Goal: Transaction & Acquisition: Purchase product/service

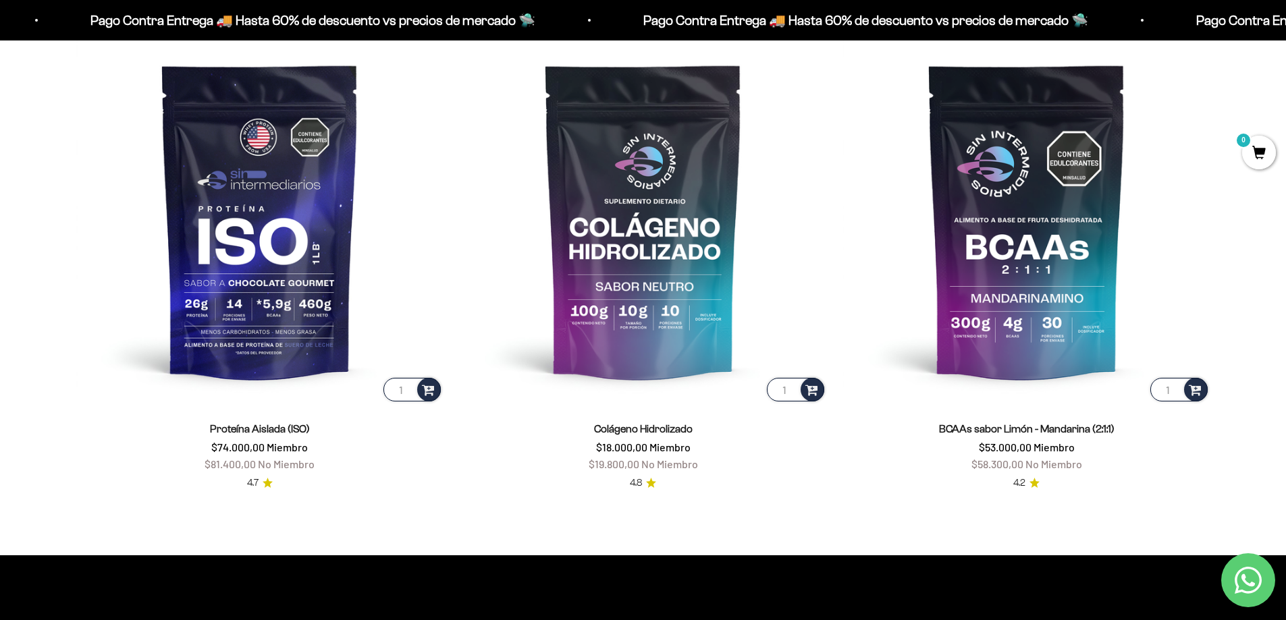
scroll to position [1147, 0]
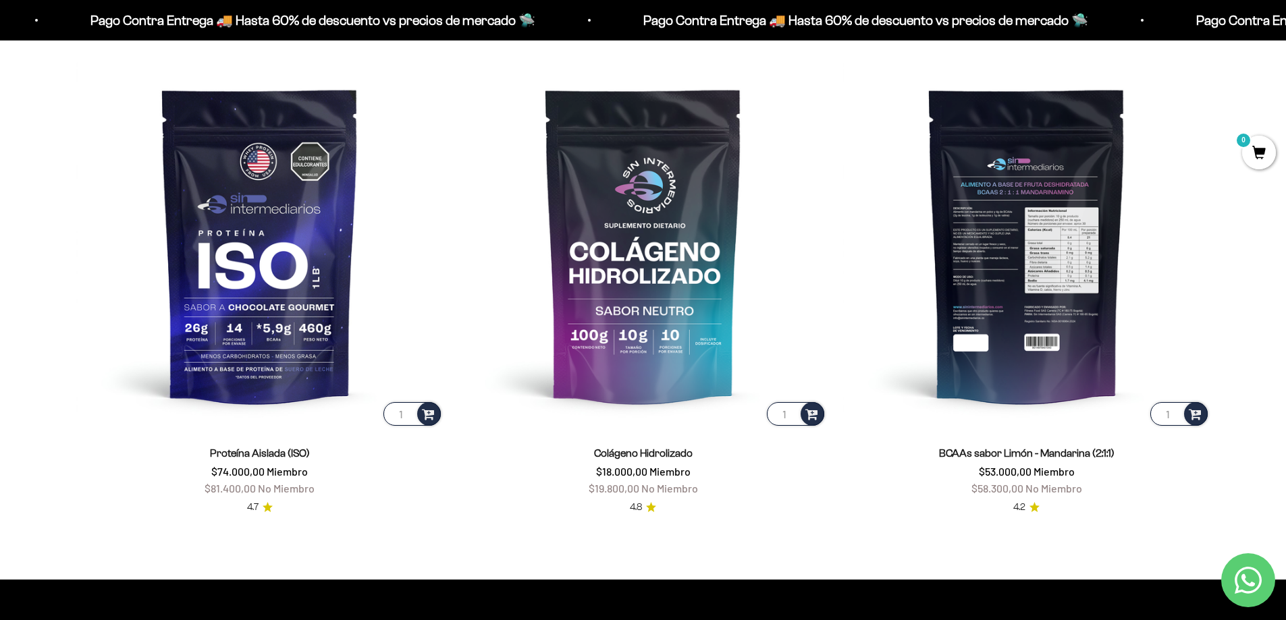
click at [1039, 292] on img at bounding box center [1026, 244] width 367 height 367
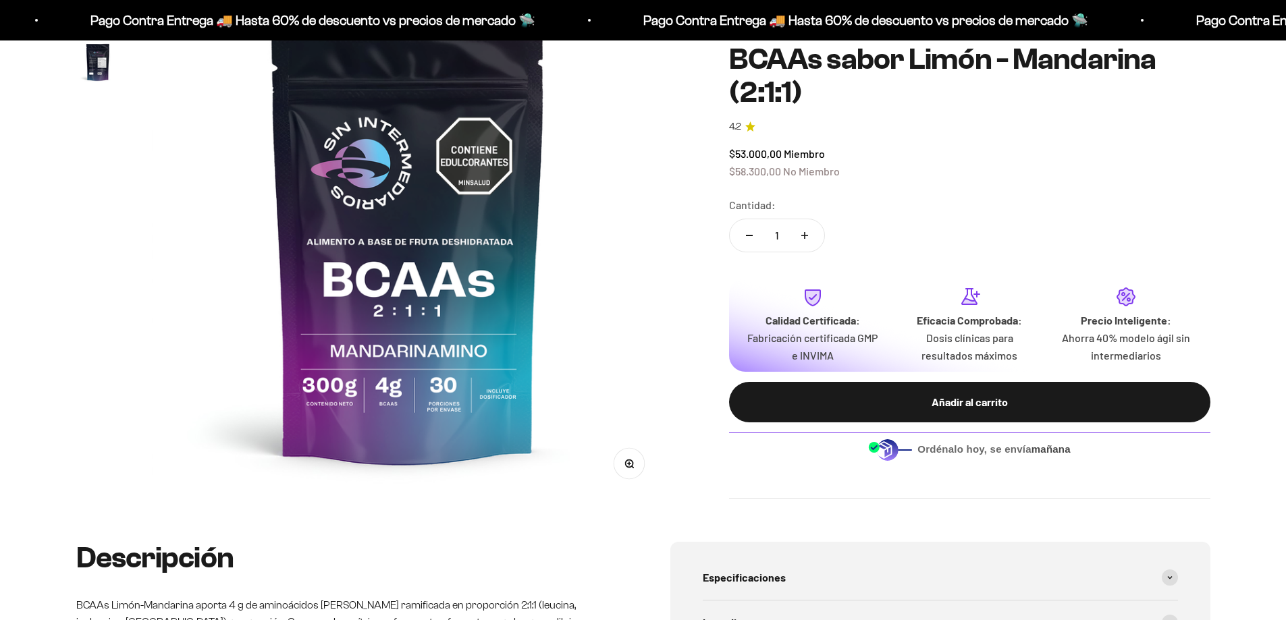
scroll to position [202, 0]
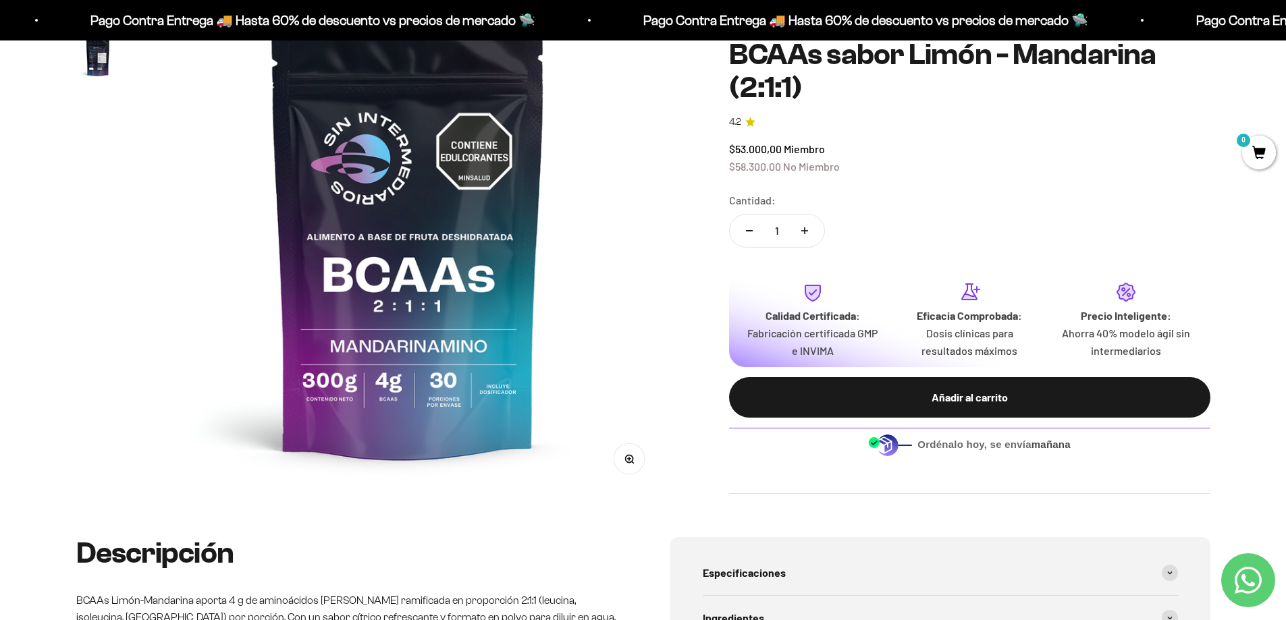
click at [108, 60] on img "Ir al artículo 2" at bounding box center [97, 57] width 43 height 43
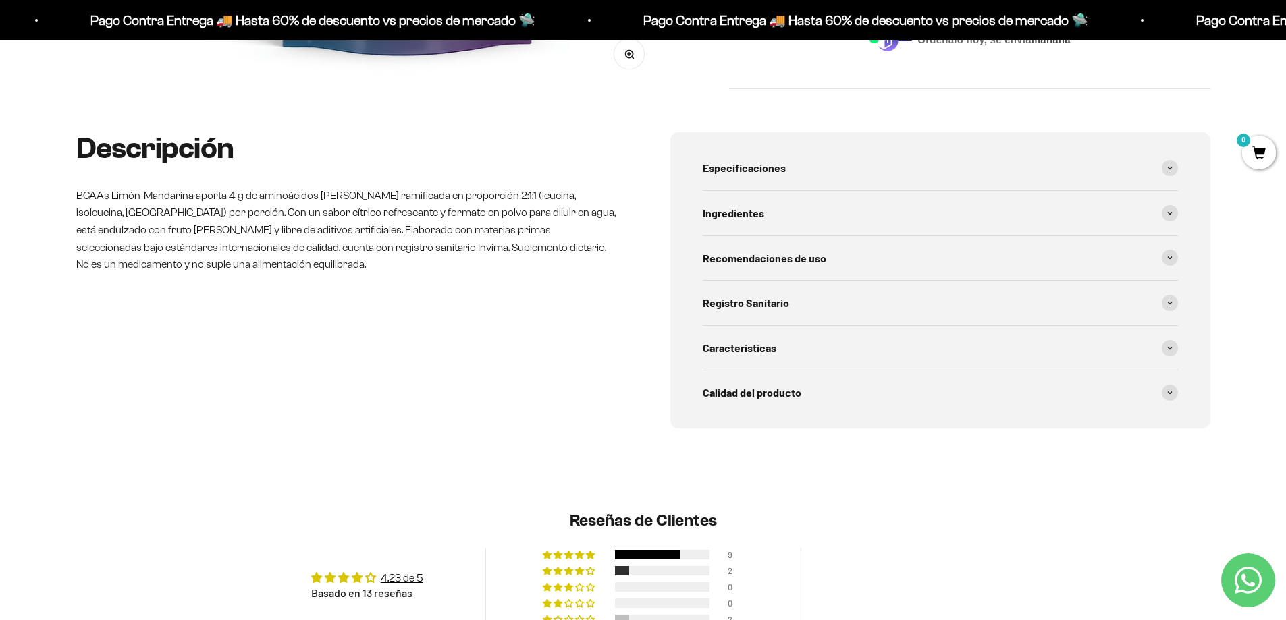
scroll to position [270, 0]
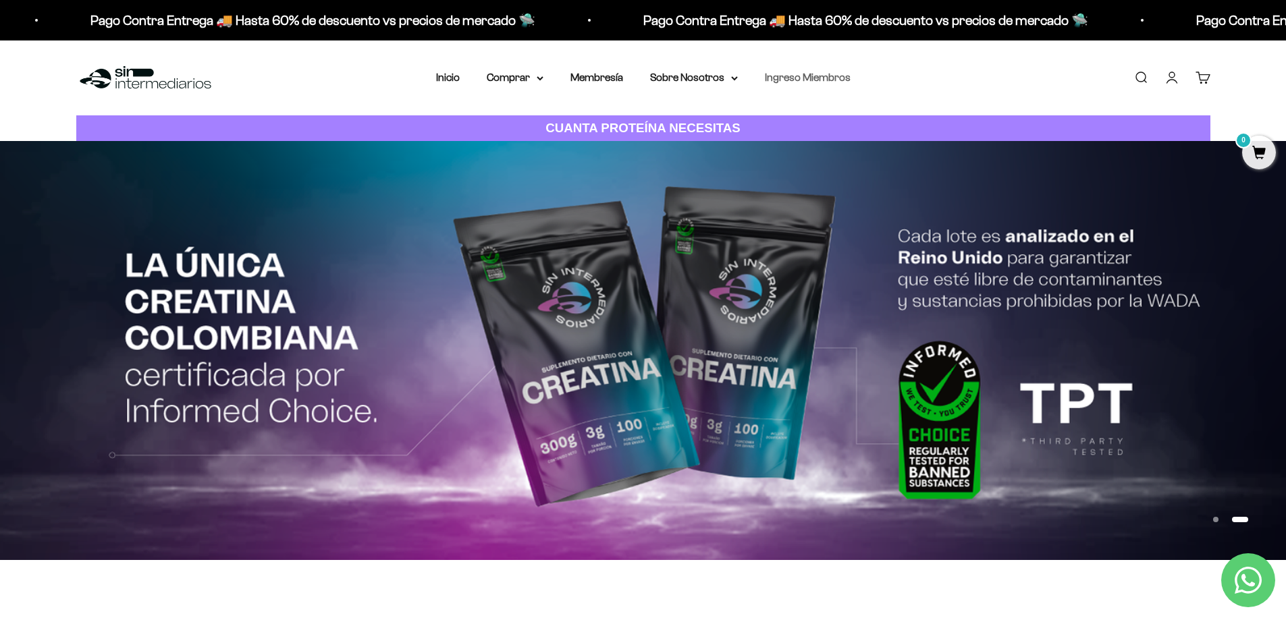
click at [793, 82] on link "Ingreso Miembros" at bounding box center [808, 77] width 86 height 11
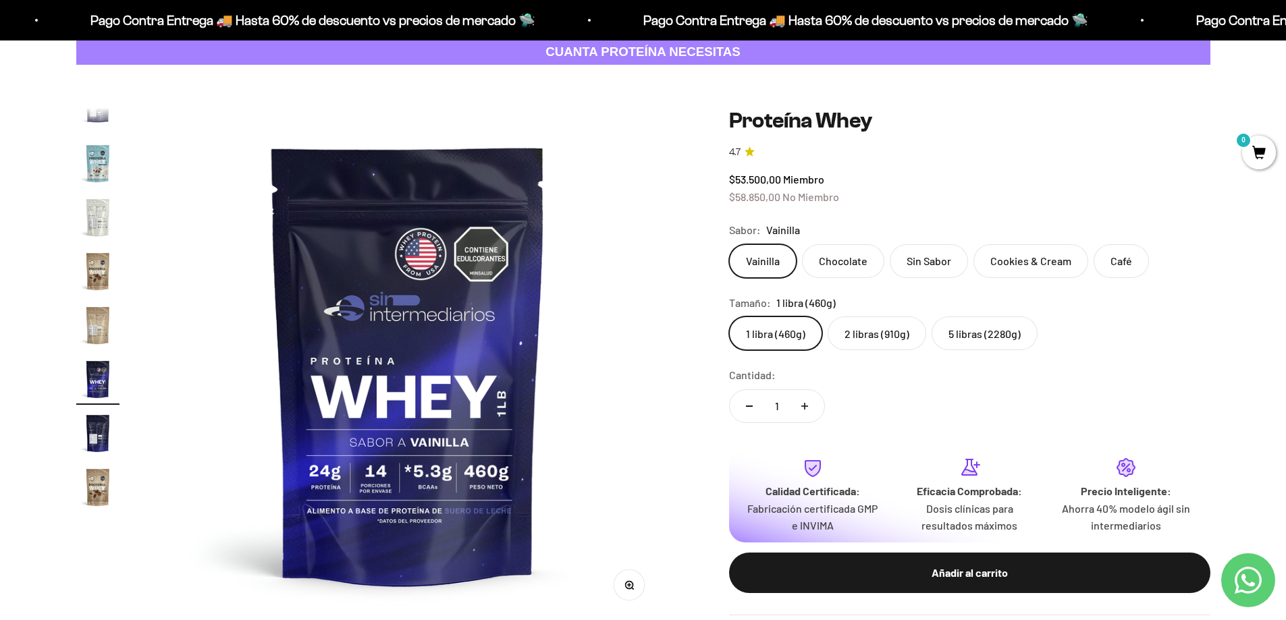
scroll to position [135, 0]
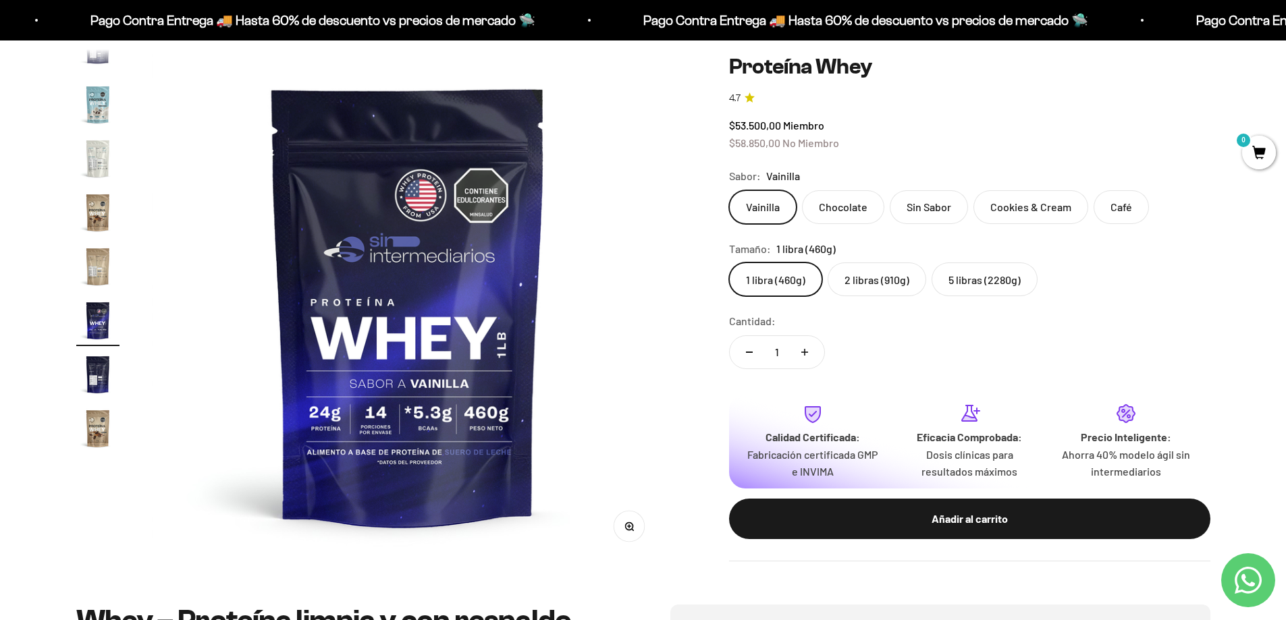
click at [99, 109] on img "Ir al artículo 14" at bounding box center [97, 104] width 43 height 43
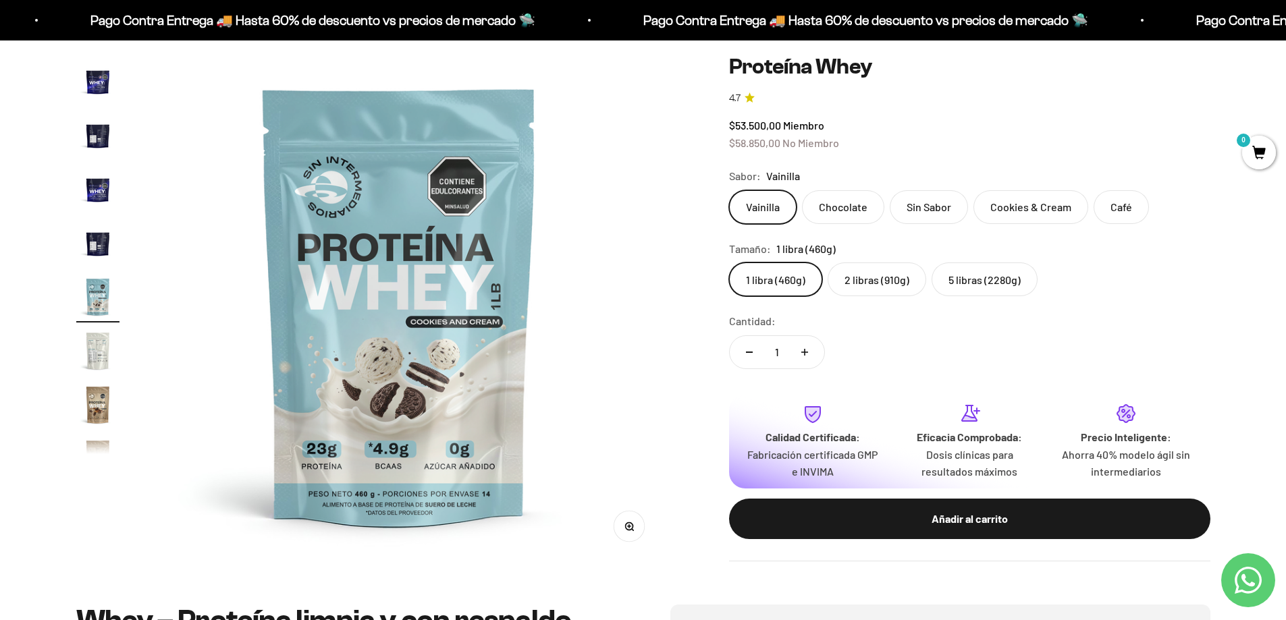
scroll to position [0, 6871]
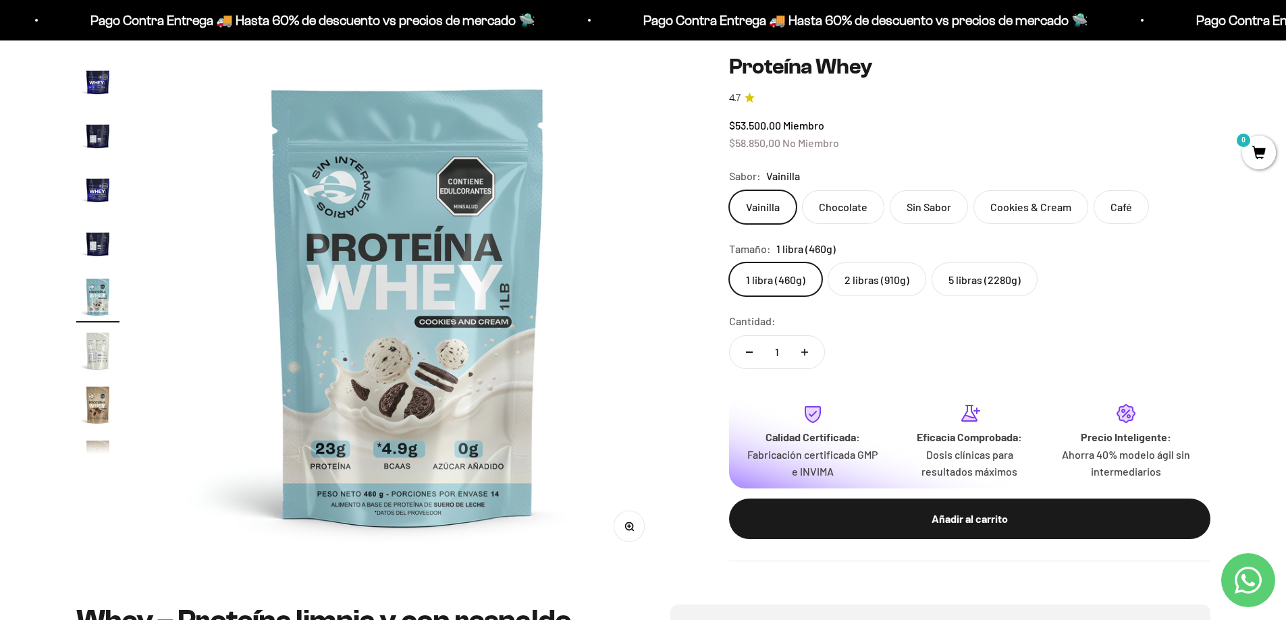
click at [92, 136] on img "Ir al artículo 11" at bounding box center [97, 134] width 43 height 43
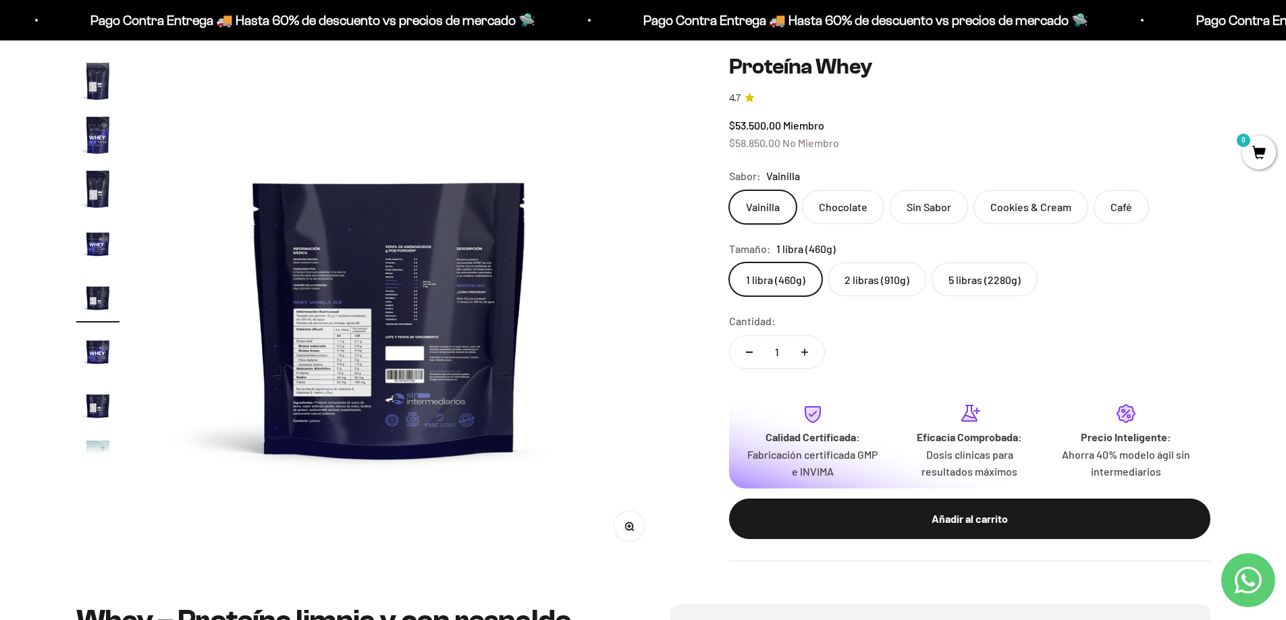
scroll to position [0, 5286]
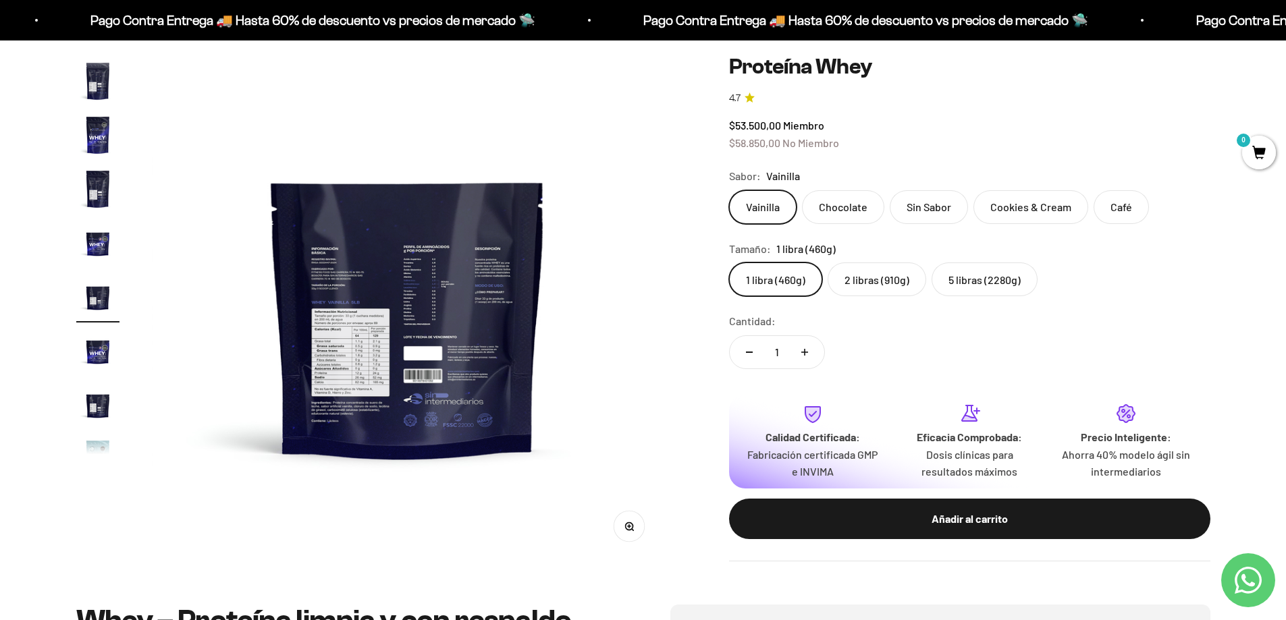
click at [364, 348] on img at bounding box center [407, 305] width 512 height 512
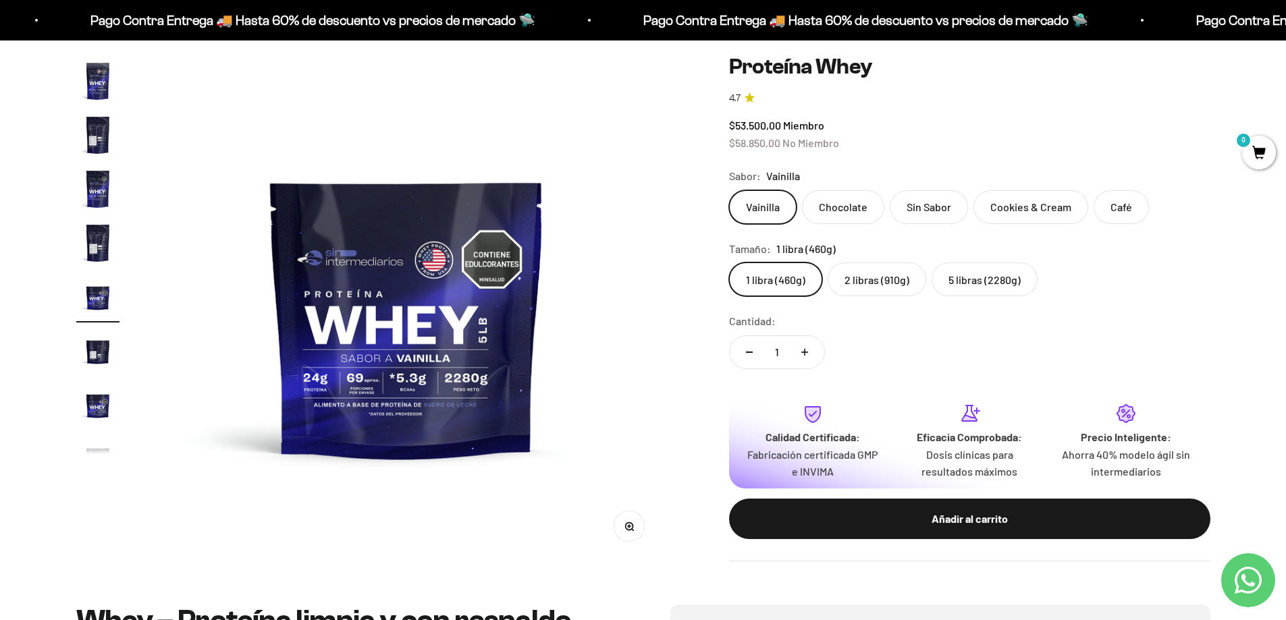
scroll to position [0, 4758]
click at [103, 142] on img "Ir al artículo 7" at bounding box center [97, 134] width 43 height 43
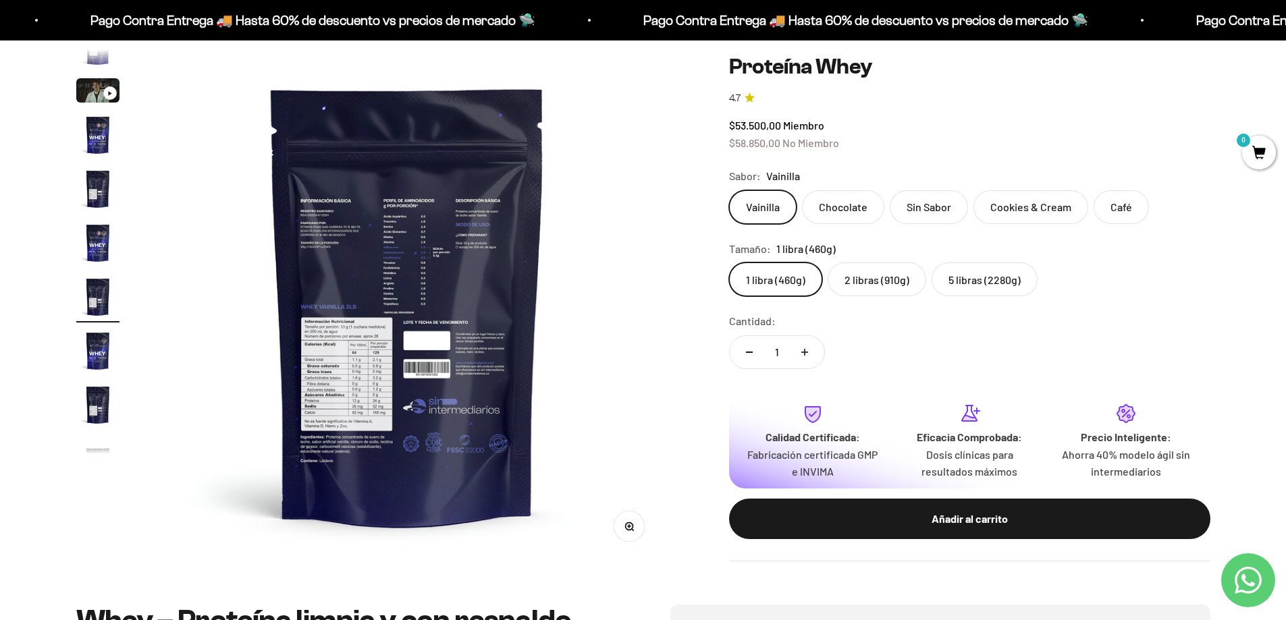
scroll to position [0, 3171]
click at [960, 283] on label "5 libras (2280g)" at bounding box center [984, 280] width 106 height 34
click at [729, 263] on input "5 libras (2280g)" at bounding box center [728, 262] width 1 height 1
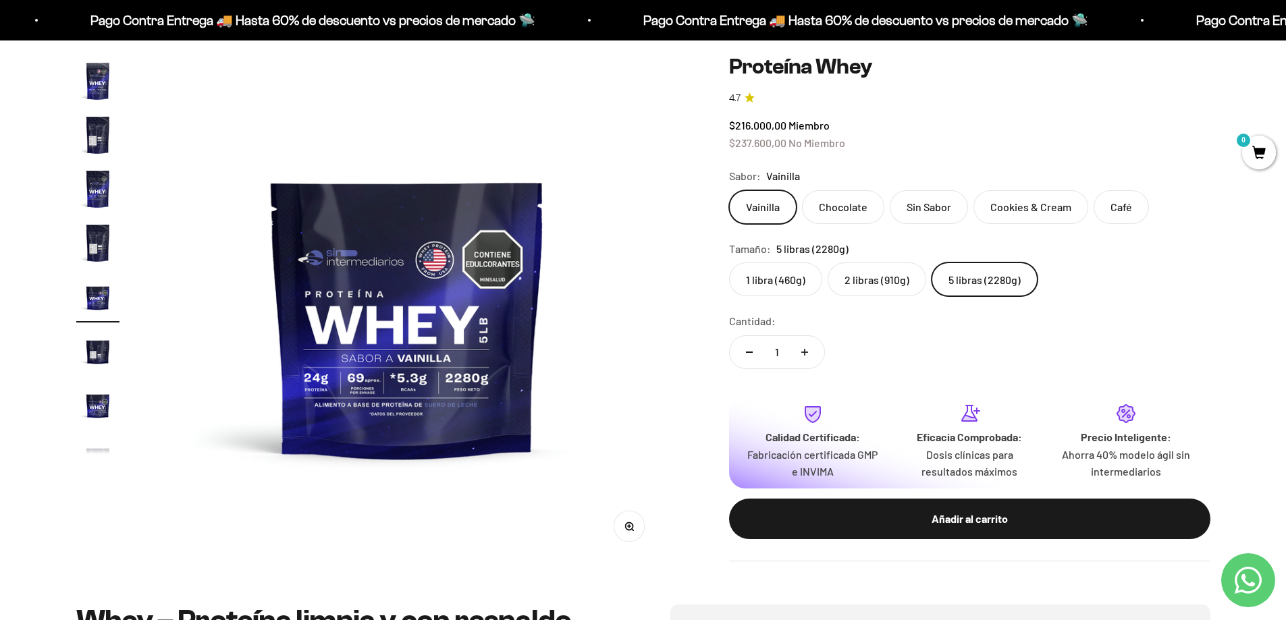
click at [884, 283] on label "2 libras (910g)" at bounding box center [876, 280] width 99 height 34
click at [729, 263] on input "2 libras (910g)" at bounding box center [728, 262] width 1 height 1
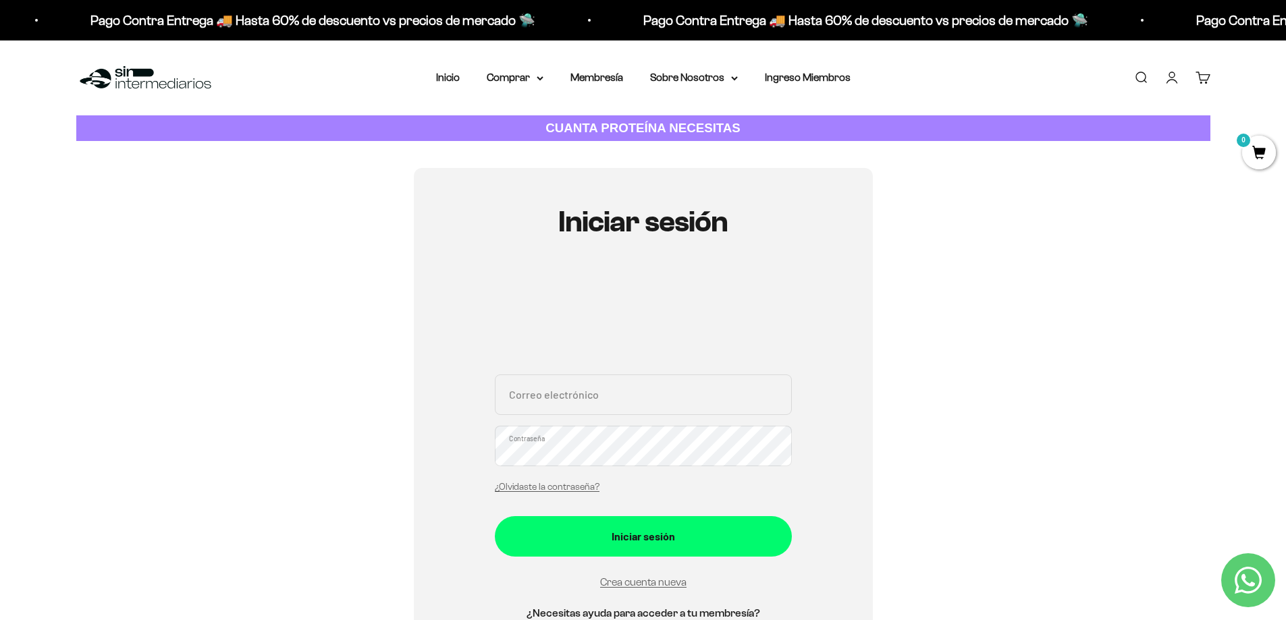
click at [587, 67] on div "Menú [GEOGRAPHIC_DATA] Inicio Comprar Proteínas Ver Todos Whey Iso Vegan Pancak…" at bounding box center [643, 77] width 1286 height 75
click at [593, 73] on link "Membresía" at bounding box center [596, 77] width 53 height 11
